Goal: Task Accomplishment & Management: Manage account settings

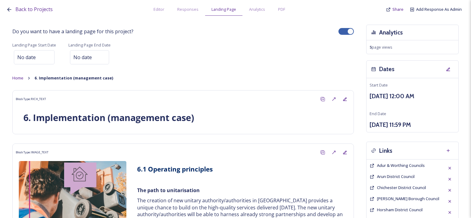
click at [8, 9] on icon at bounding box center [9, 9] width 4 height 4
click at [21, 9] on span "Back to Projects" at bounding box center [33, 9] width 37 height 7
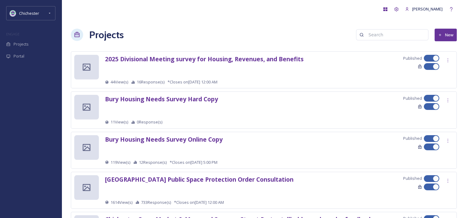
click at [23, 5] on div "Chichester ENGAGE Projects Portal" at bounding box center [31, 109] width 62 height 218
click at [22, 10] on div "Chichester" at bounding box center [29, 13] width 20 height 7
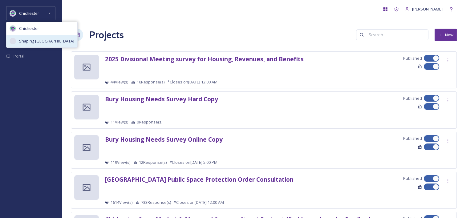
click at [32, 42] on span "Shaping [GEOGRAPHIC_DATA]" at bounding box center [46, 41] width 55 height 6
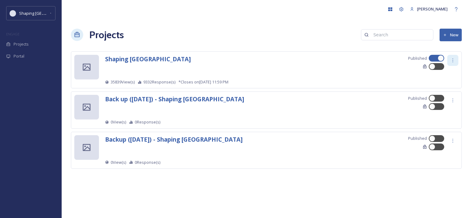
click at [454, 60] on icon at bounding box center [452, 60] width 5 height 5
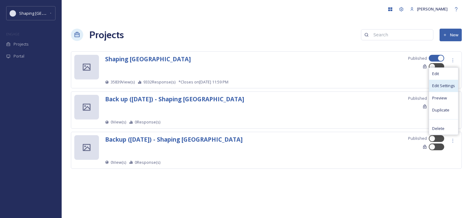
click at [435, 86] on span "Edit Settings" at bounding box center [443, 86] width 23 height 6
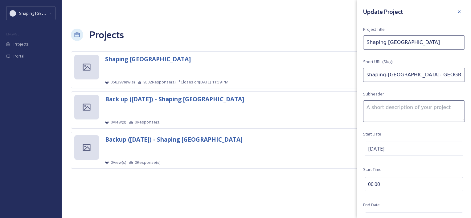
click at [412, 111] on textarea at bounding box center [414, 111] width 102 height 22
paste textarea "Your source for West Sussex local government reorganisation information includi…"
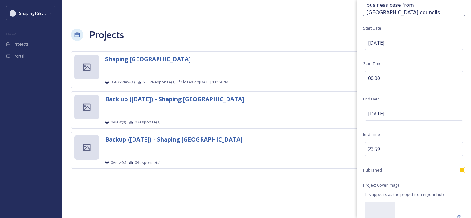
scroll to position [165, 0]
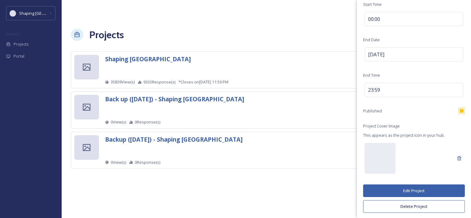
type textarea "Your source for West Sussex local government reorganisation information includi…"
click at [422, 191] on button "Edit Project" at bounding box center [414, 191] width 102 height 13
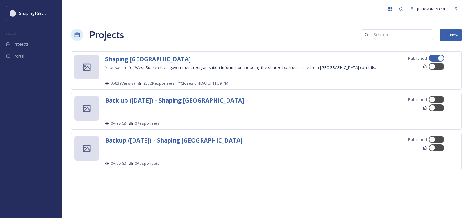
click at [142, 57] on strong "Shaping [GEOGRAPHIC_DATA]" at bounding box center [148, 59] width 86 height 8
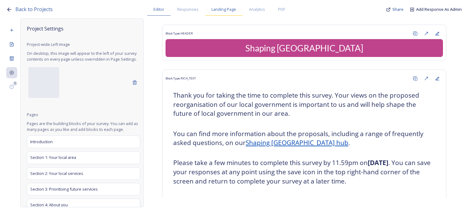
click at [223, 12] on div "Landing Page" at bounding box center [224, 9] width 38 height 13
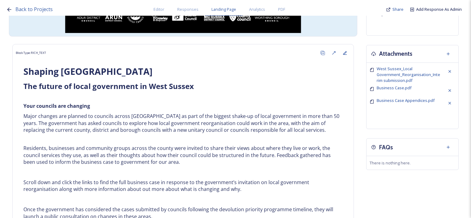
scroll to position [370, 0]
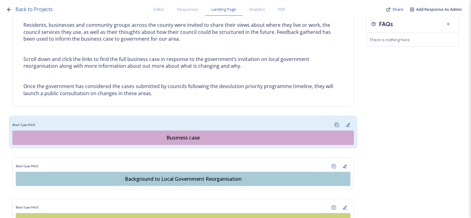
click at [193, 136] on div "Business case" at bounding box center [183, 137] width 334 height 7
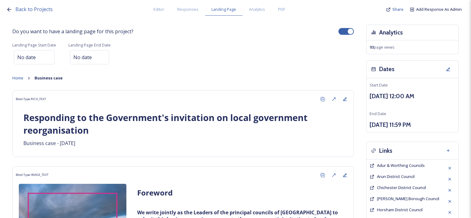
click at [14, 10] on div "Back to Projects Editor Responses Landing Page Analytics PDF Share Add Response…" at bounding box center [237, 8] width 462 height 16
click at [25, 9] on span "Back to Projects" at bounding box center [33, 9] width 37 height 7
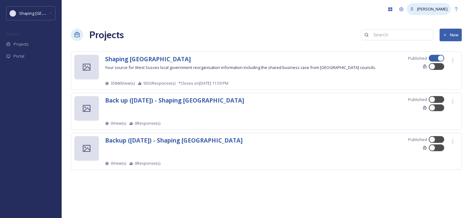
click at [443, 9] on span "[PERSON_NAME]" at bounding box center [432, 9] width 31 height 6
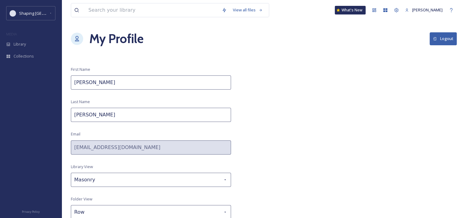
click at [448, 44] on button "Logout" at bounding box center [443, 38] width 27 height 13
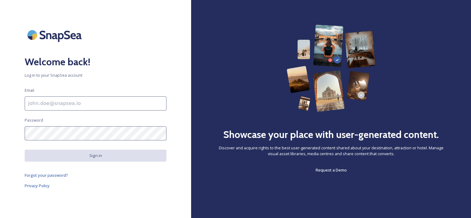
type input "[EMAIL_ADDRESS][DOMAIN_NAME]"
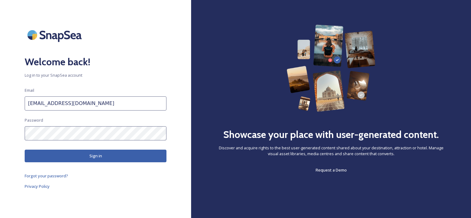
click at [104, 157] on button "Sign in" at bounding box center [96, 156] width 142 height 13
